Goal: Use online tool/utility: Utilize a website feature to perform a specific function

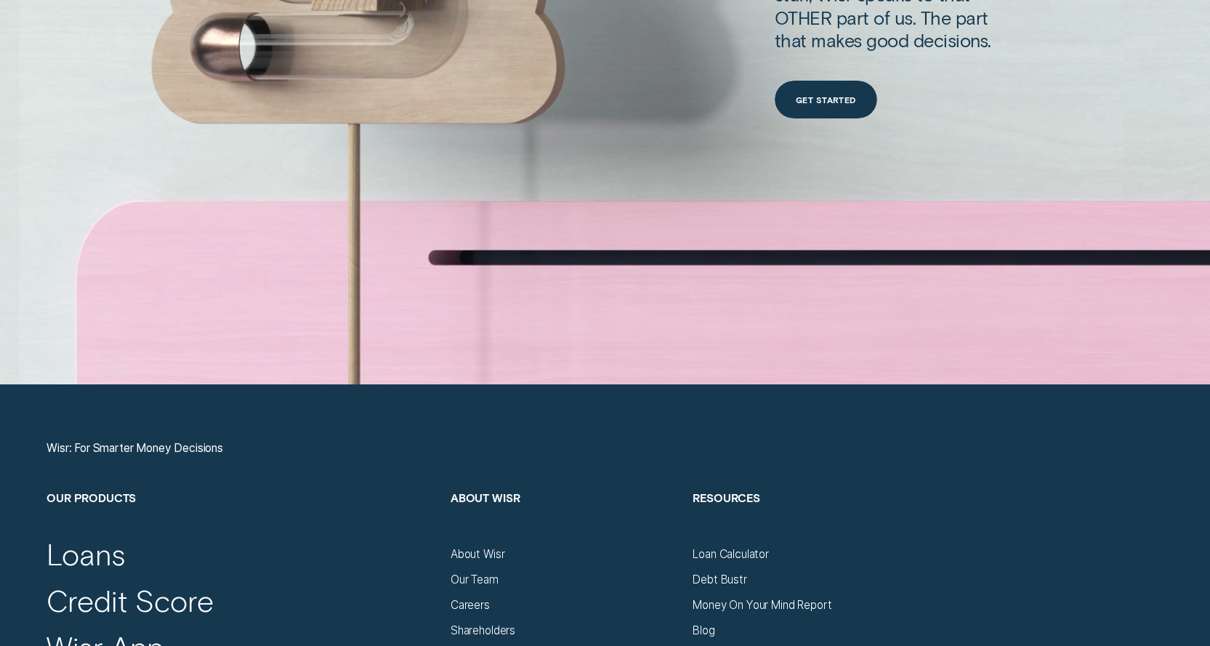
scroll to position [5379, 0]
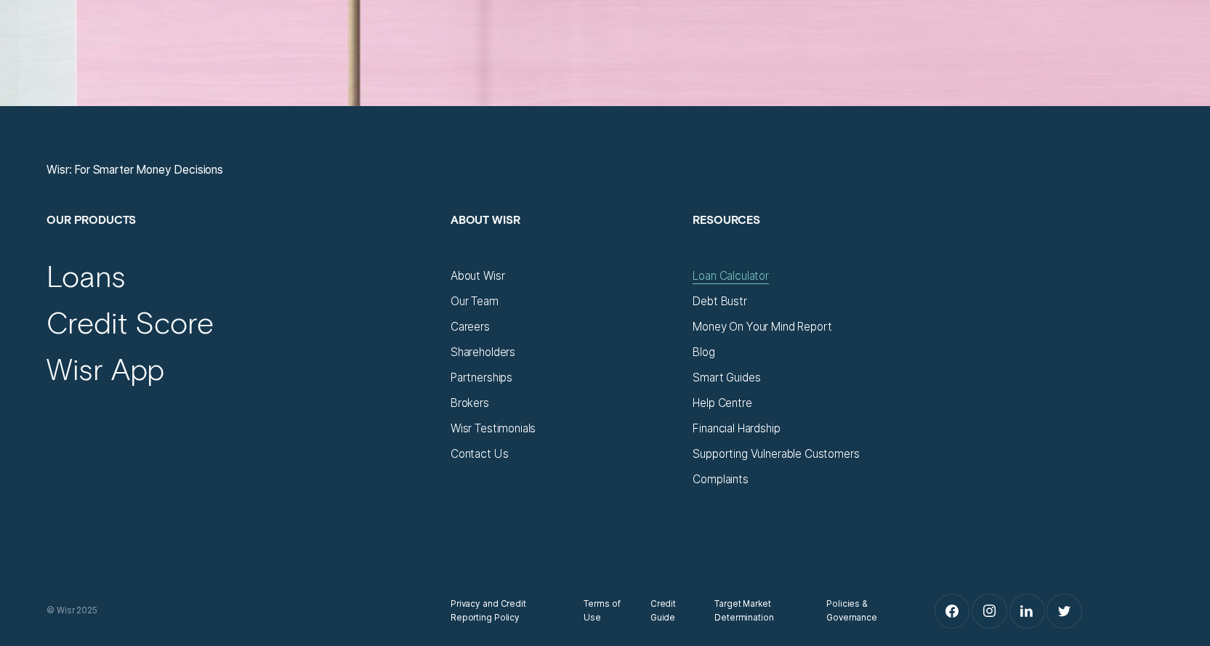
click at [765, 274] on div "Loan Calculator" at bounding box center [731, 276] width 76 height 14
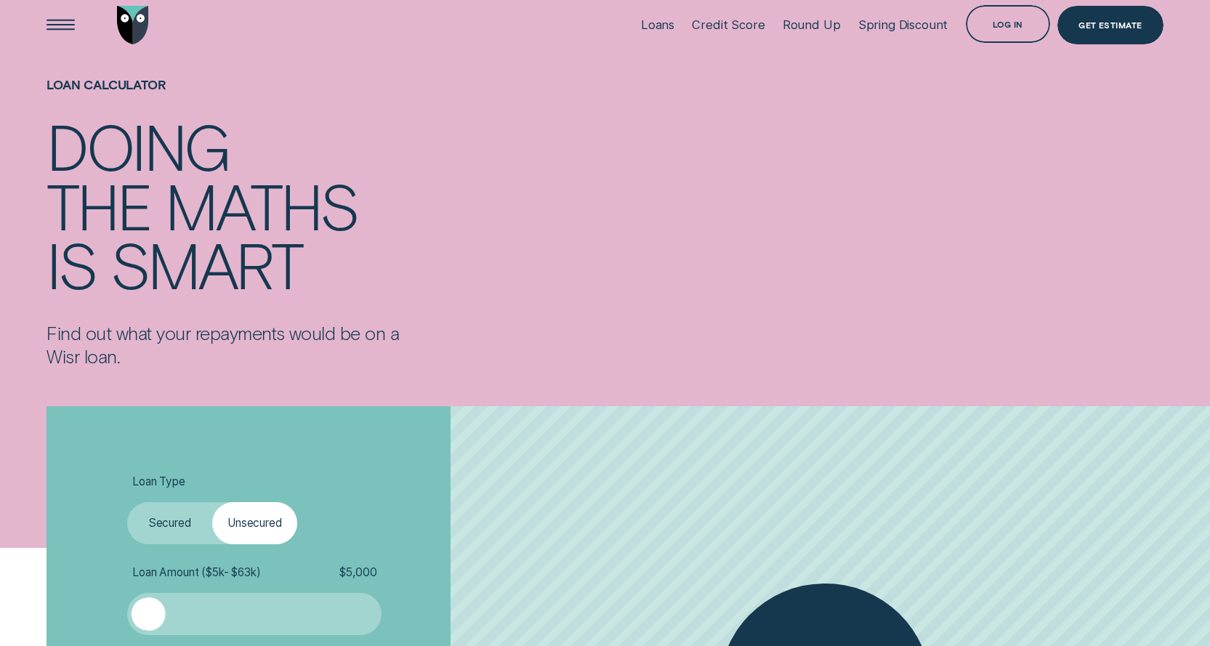
scroll to position [291, 0]
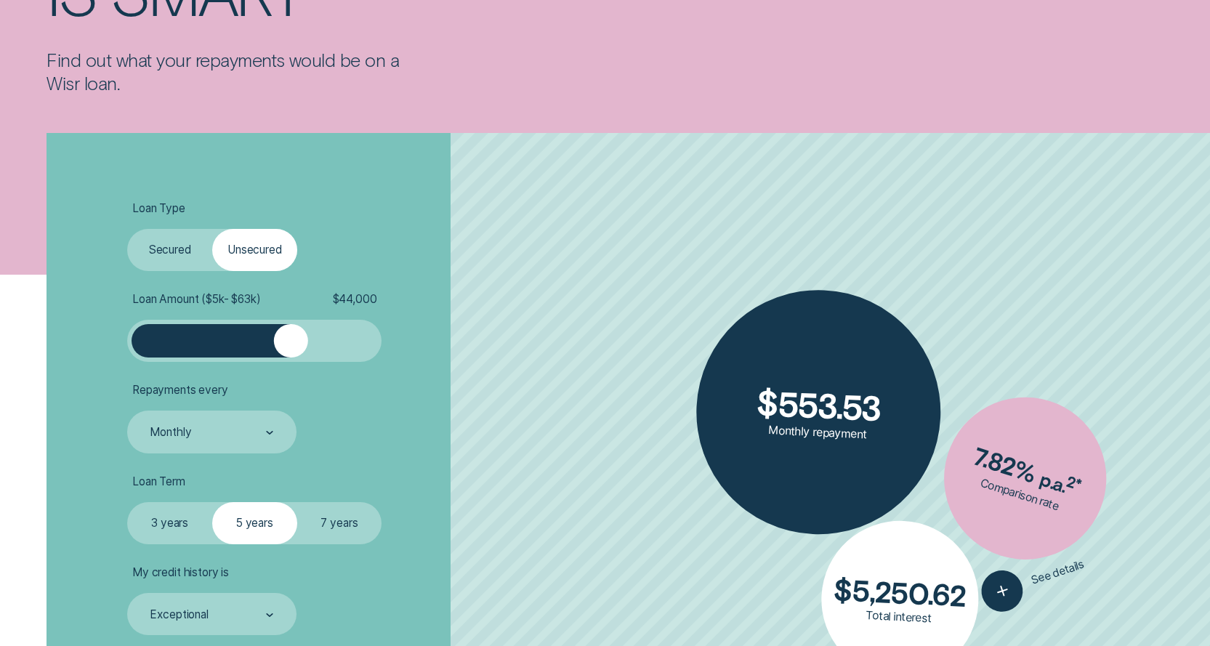
drag, startPoint x: 157, startPoint y: 331, endPoint x: 292, endPoint y: 340, distance: 135.5
click at [292, 340] on div at bounding box center [291, 341] width 34 height 34
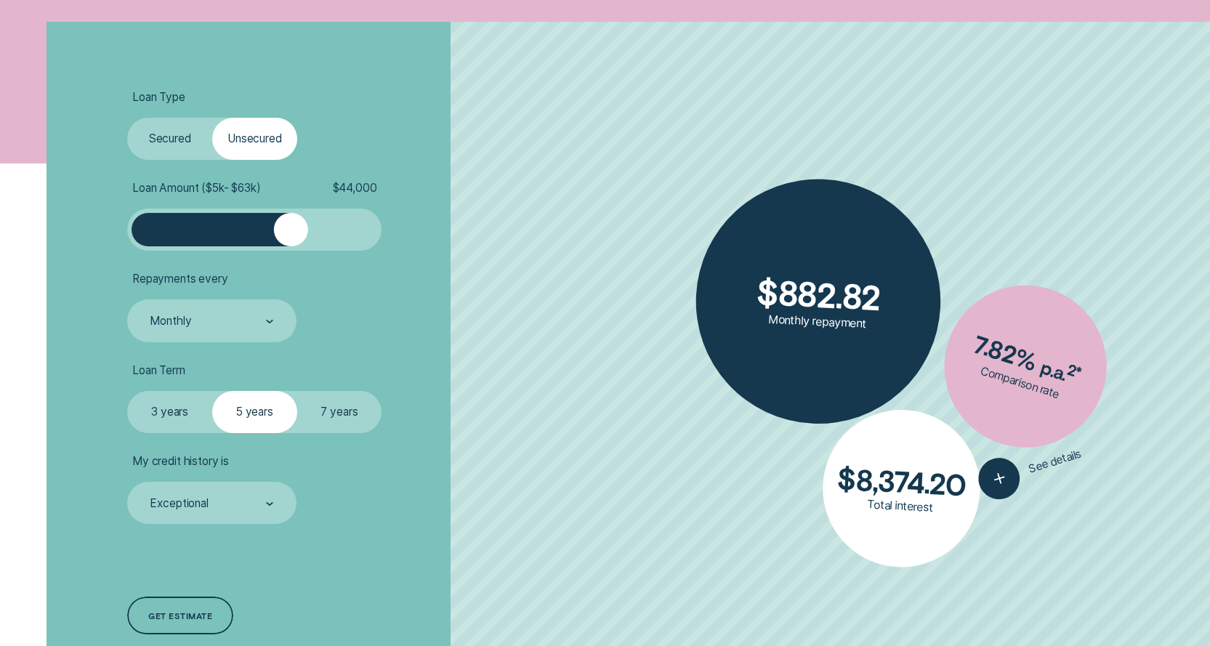
scroll to position [436, 0]
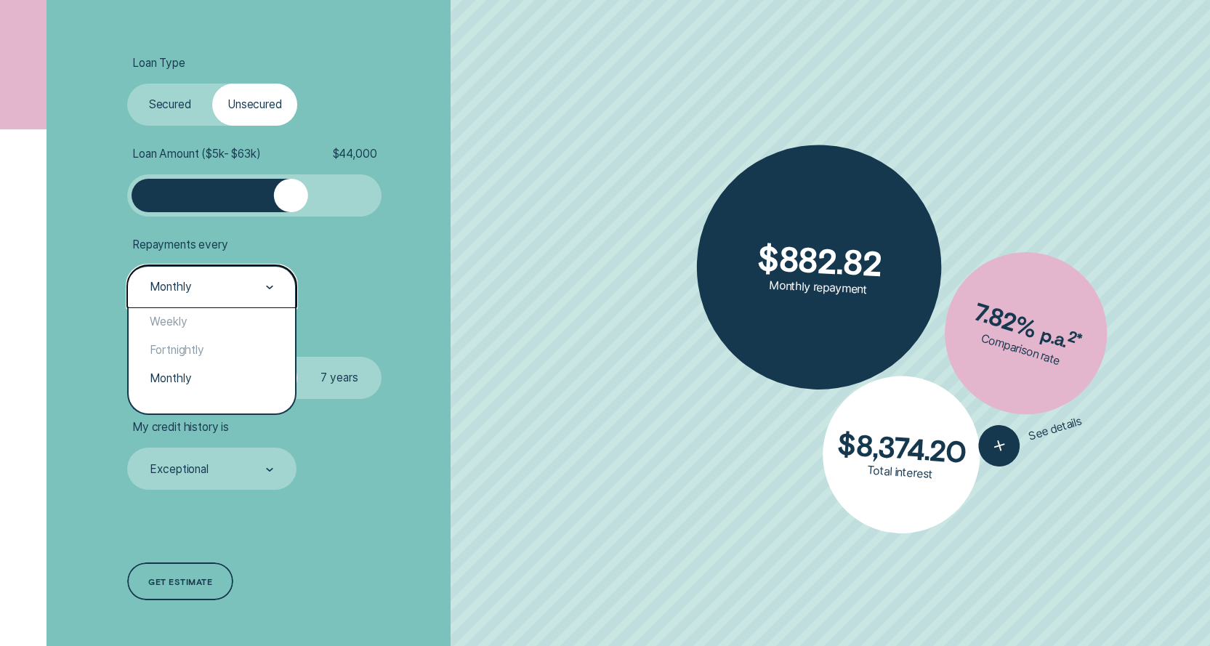
click at [206, 283] on div "Monthly" at bounding box center [210, 287] width 125 height 16
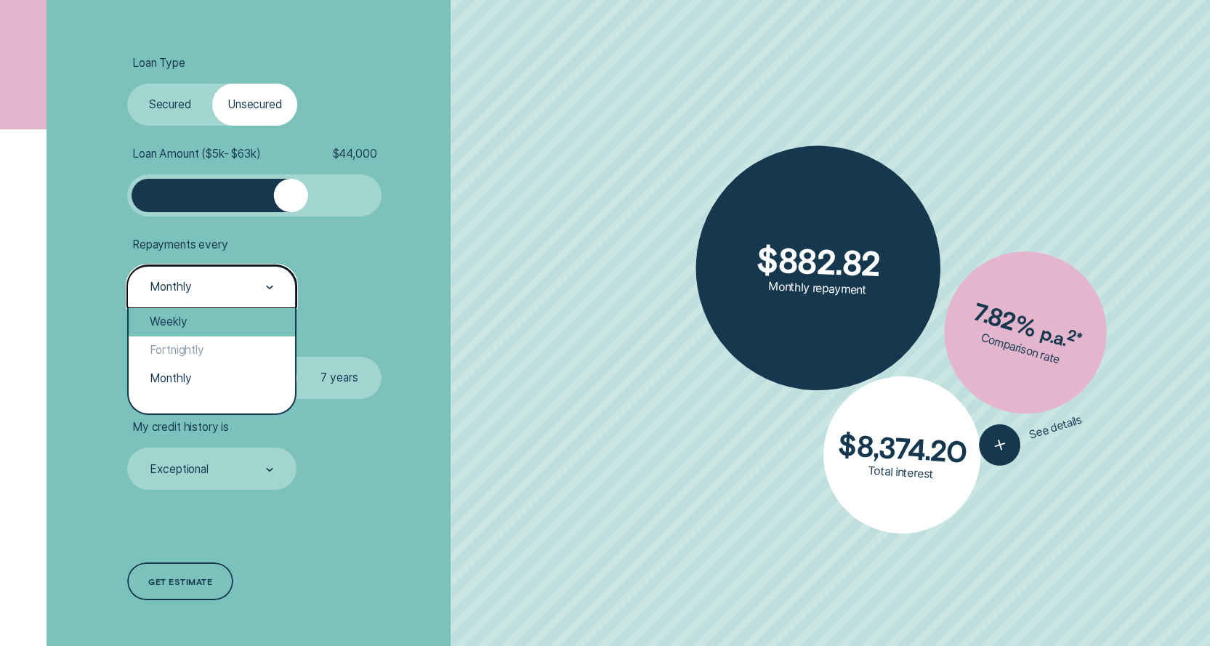
click at [203, 321] on div "Weekly" at bounding box center [212, 322] width 166 height 28
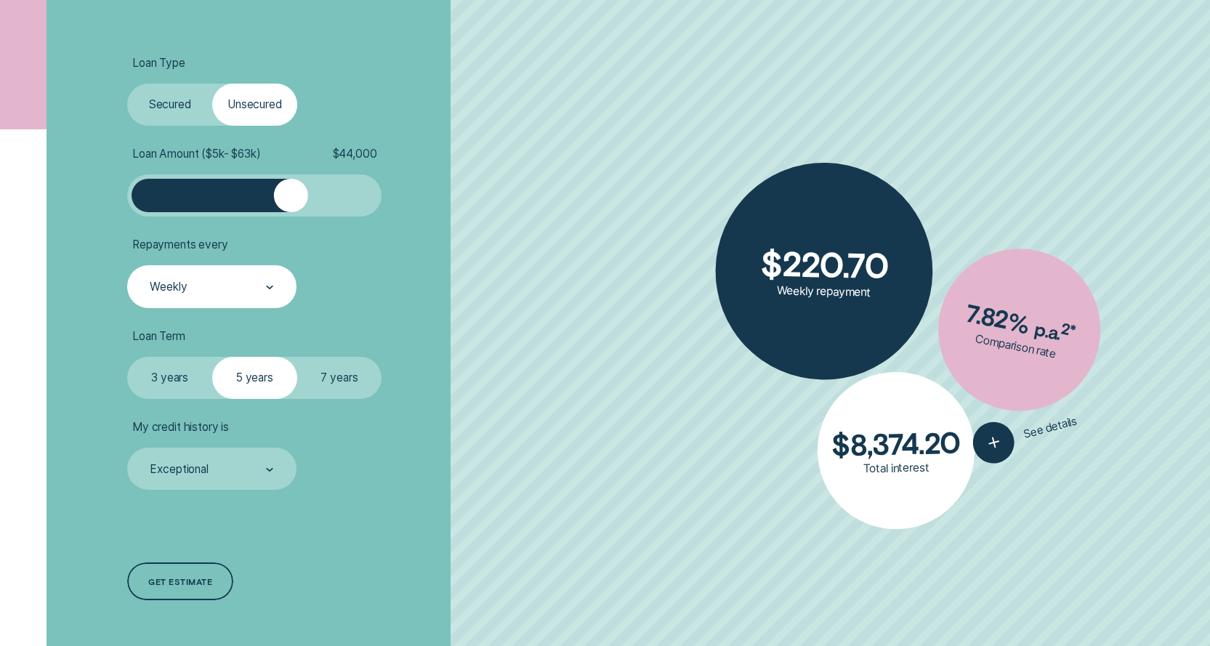
click at [326, 371] on label "7 years" at bounding box center [339, 378] width 85 height 42
click at [297, 357] on input "7 years" at bounding box center [297, 357] width 0 height 0
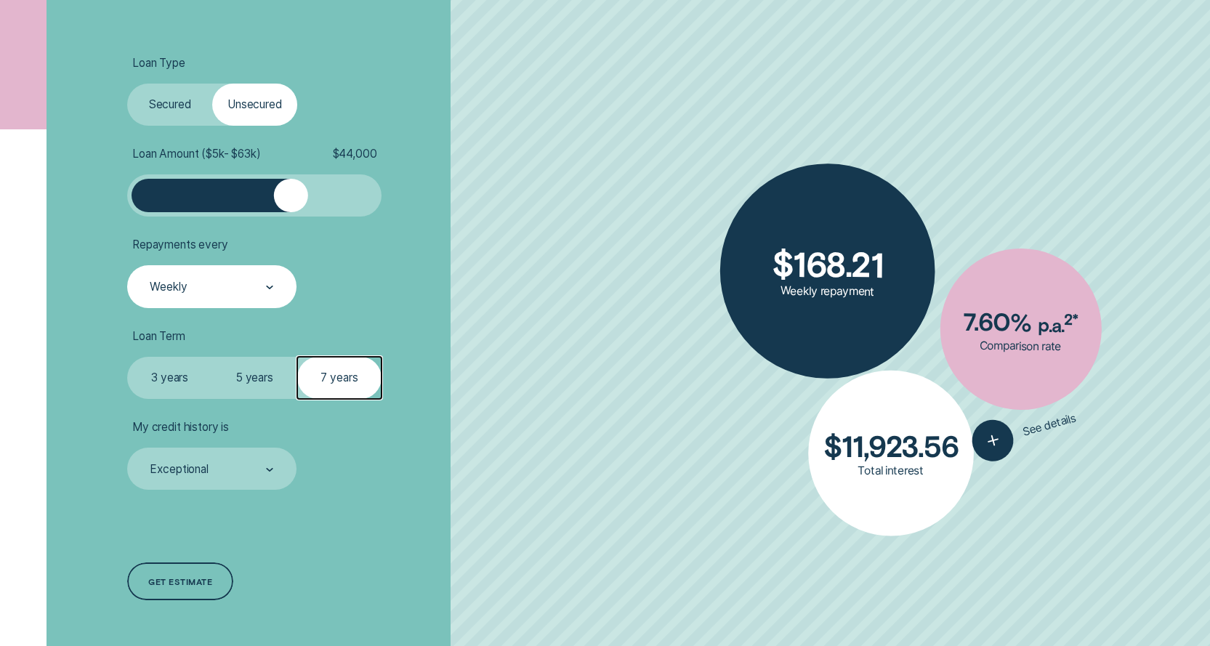
click at [217, 297] on div "Weekly" at bounding box center [211, 286] width 169 height 42
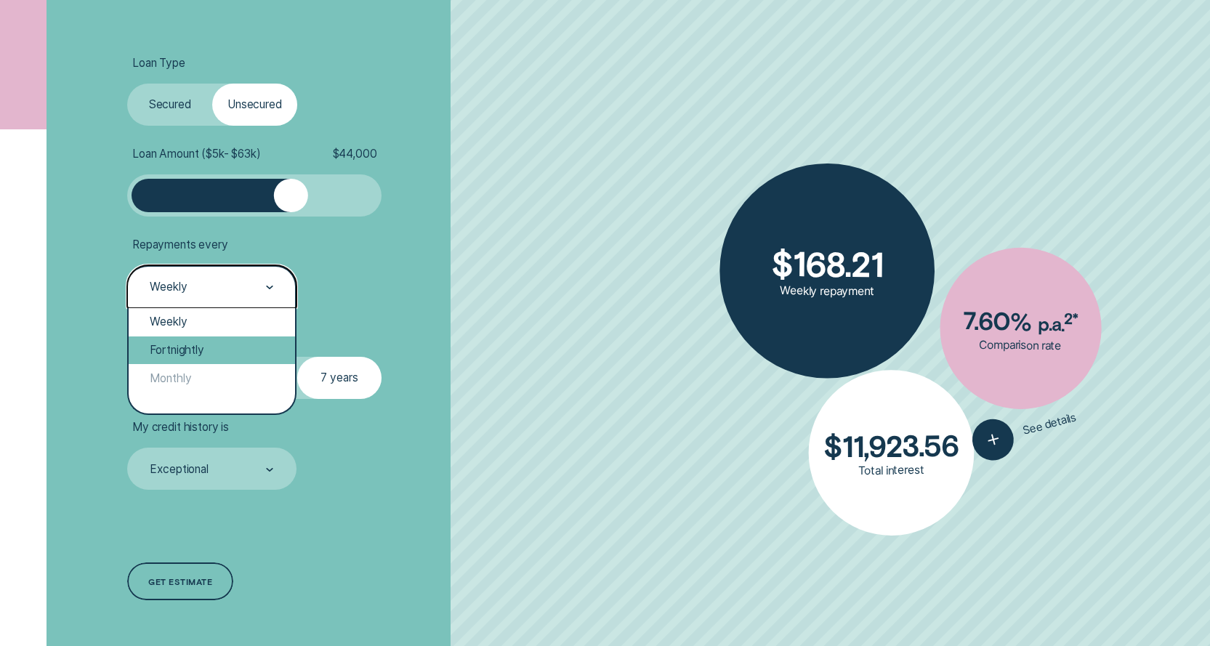
click at [216, 341] on div "Fortnightly" at bounding box center [212, 351] width 166 height 28
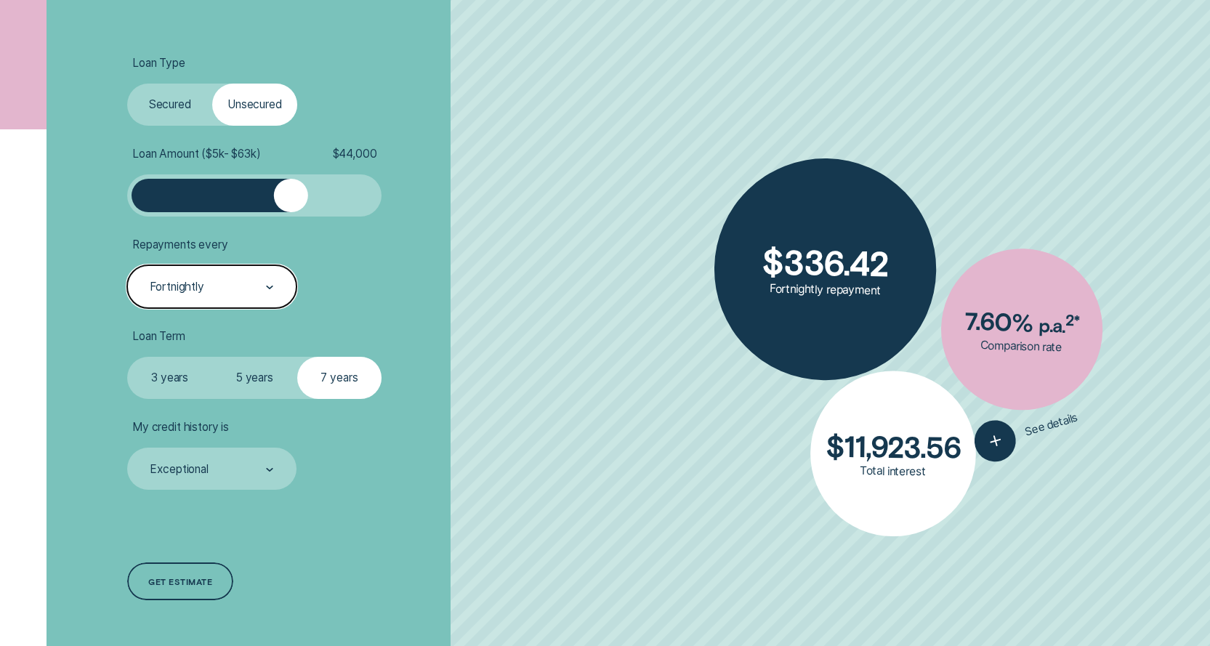
click at [241, 285] on div "Fortnightly" at bounding box center [210, 287] width 125 height 16
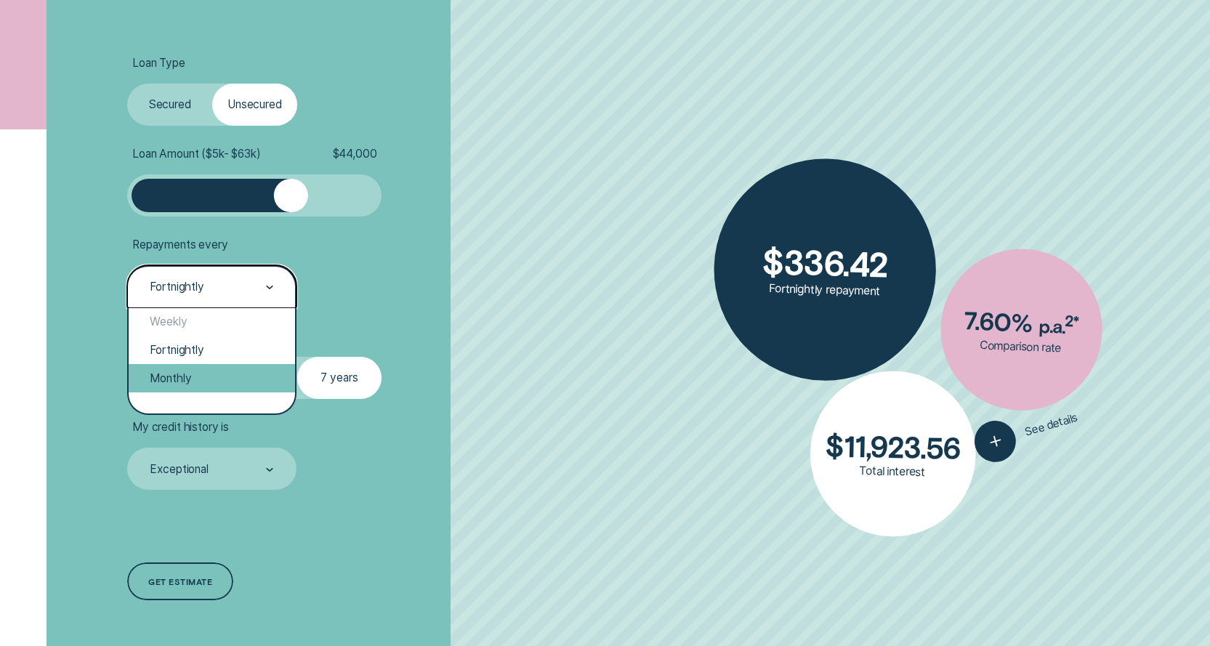
click at [213, 371] on div "Monthly" at bounding box center [212, 378] width 166 height 28
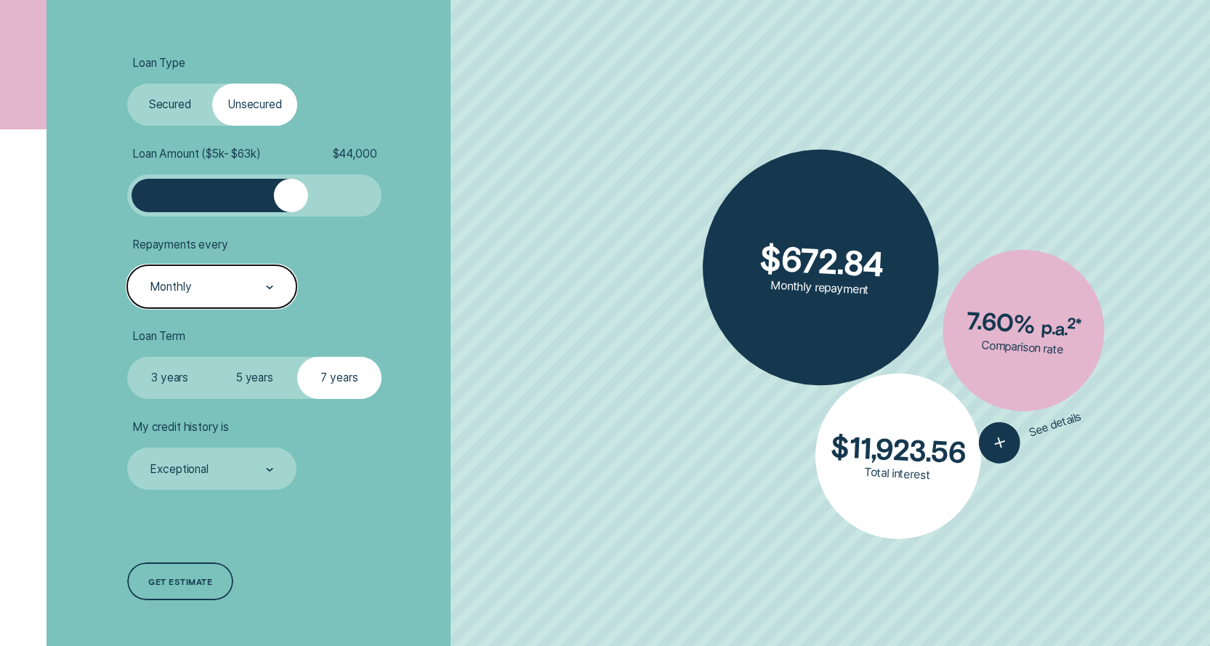
scroll to position [218, 0]
